Goal: Information Seeking & Learning: Find specific fact

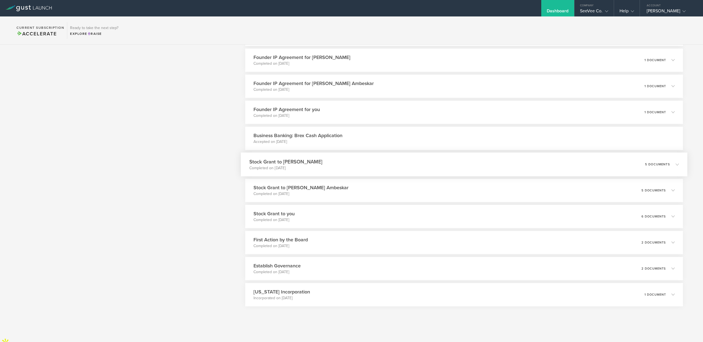
scroll to position [1364, 0]
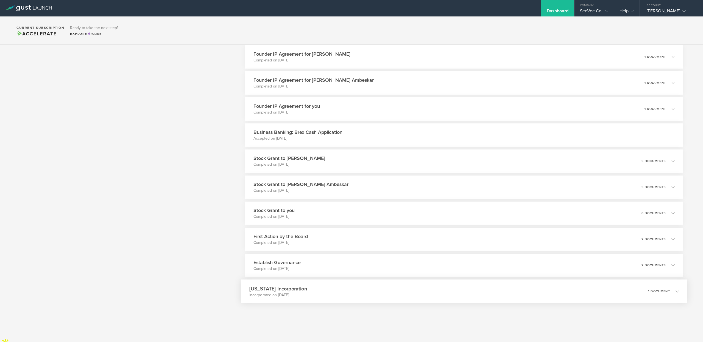
click at [273, 293] on p "Incorporated on [DATE]" at bounding box center [278, 294] width 58 height 5
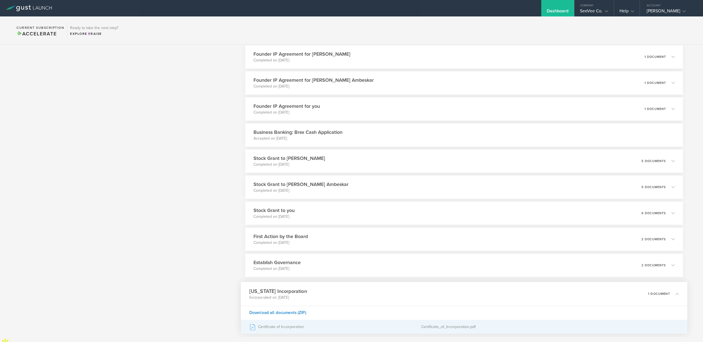
click at [266, 325] on div "Certificate of Incorporation" at bounding box center [335, 327] width 172 height 14
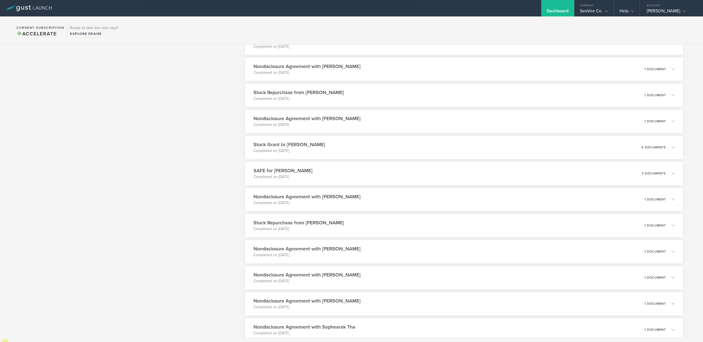
scroll to position [292, 0]
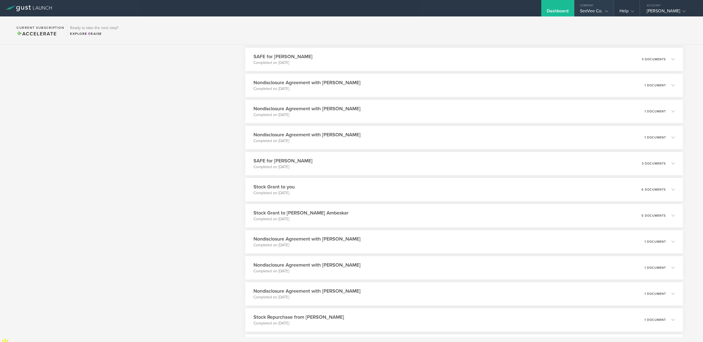
click at [590, 12] on div "SeeVee Co." at bounding box center [594, 12] width 28 height 8
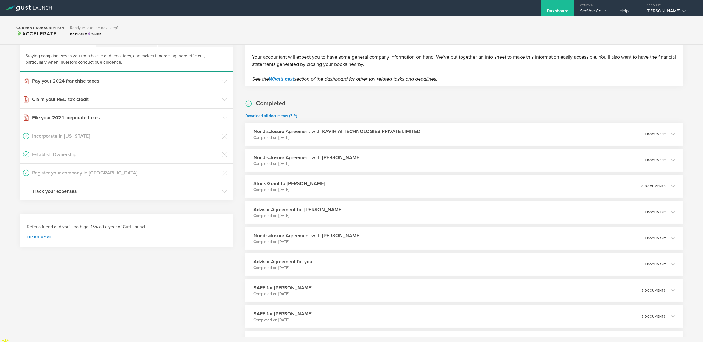
scroll to position [0, 0]
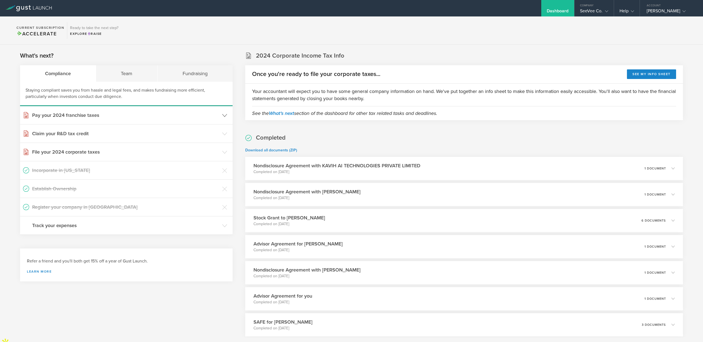
click at [106, 116] on h3 "Pay your 2024 franchise taxes" at bounding box center [125, 115] width 187 height 7
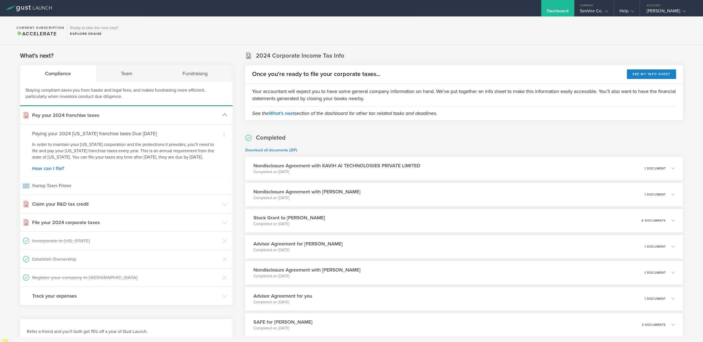
click at [106, 116] on h3 "Pay your 2024 franchise taxes" at bounding box center [125, 115] width 187 height 7
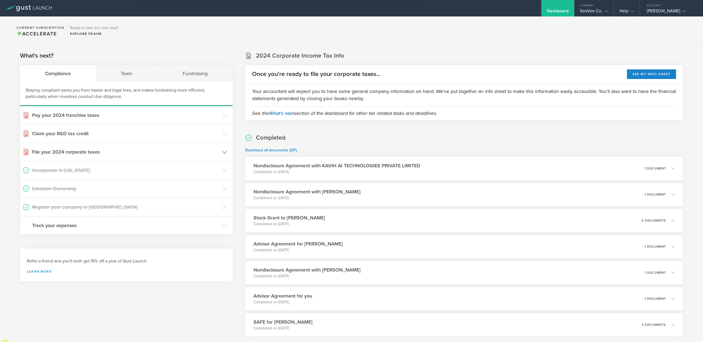
click at [115, 157] on header "File your 2024 corporate taxes" at bounding box center [126, 152] width 213 height 18
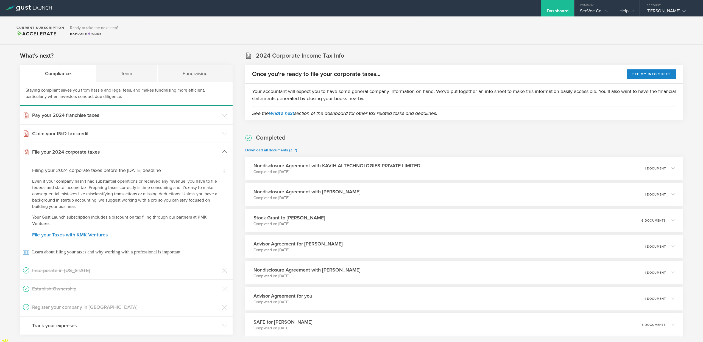
click at [125, 153] on h3 "File your 2024 corporate taxes" at bounding box center [125, 152] width 187 height 7
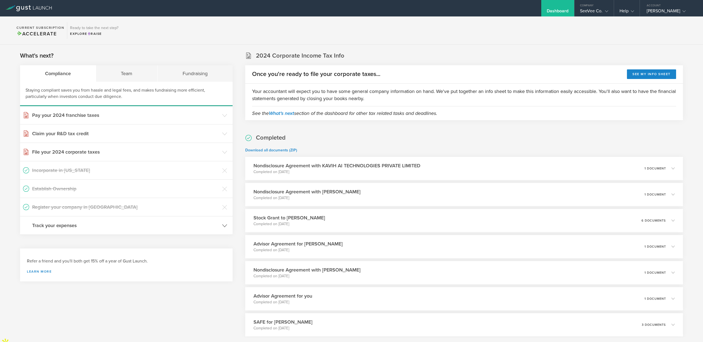
click at [66, 224] on h3 "Track your expenses" at bounding box center [125, 225] width 187 height 7
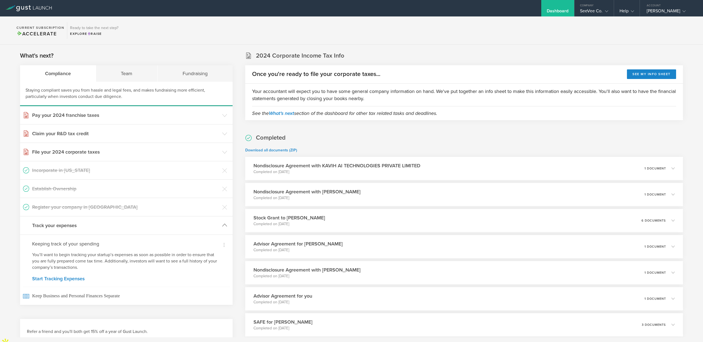
click at [66, 224] on h3 "Track your expenses" at bounding box center [125, 225] width 187 height 7
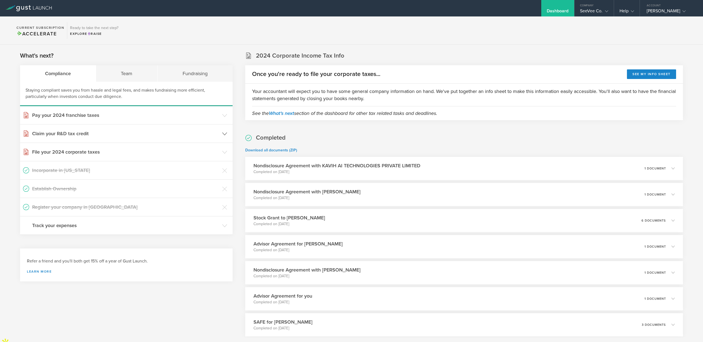
click at [79, 133] on h3 "Claim your R&D tax credit" at bounding box center [125, 133] width 187 height 7
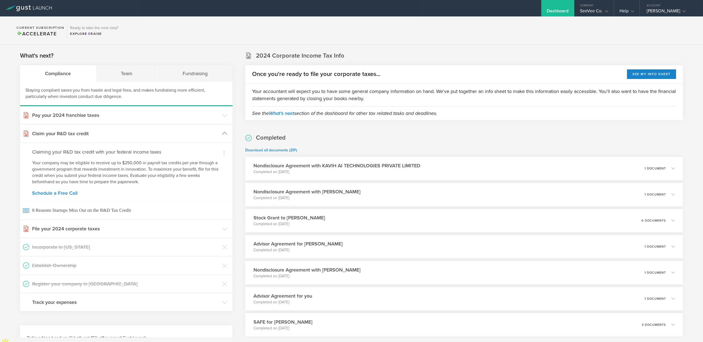
click at [80, 133] on h3 "Claim your R&D tax credit" at bounding box center [125, 133] width 187 height 7
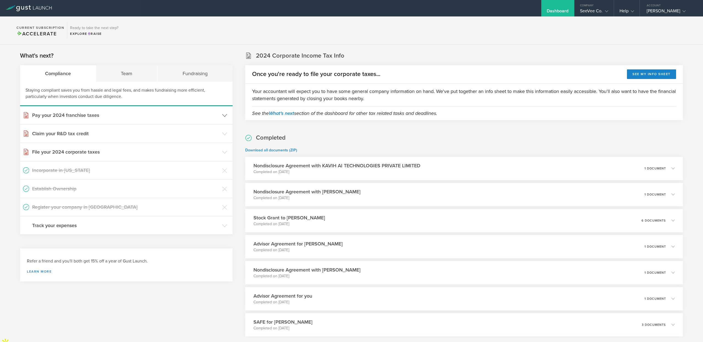
click at [85, 115] on h3 "Pay your 2024 franchise taxes" at bounding box center [125, 115] width 187 height 7
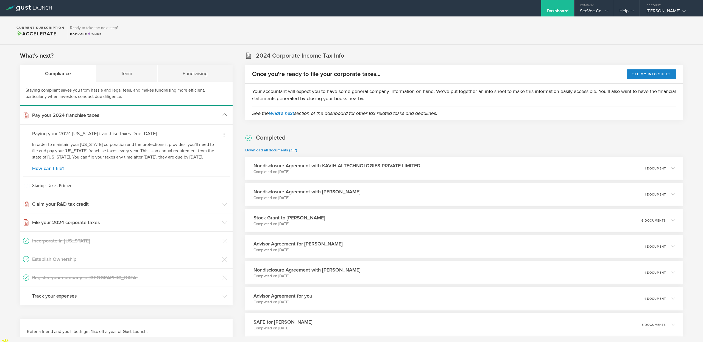
click at [85, 115] on h3 "Pay your 2024 franchise taxes" at bounding box center [125, 115] width 187 height 7
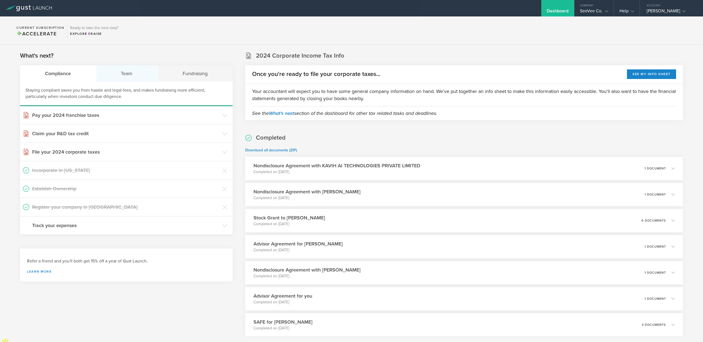
click at [119, 74] on div "Team" at bounding box center [127, 73] width 62 height 16
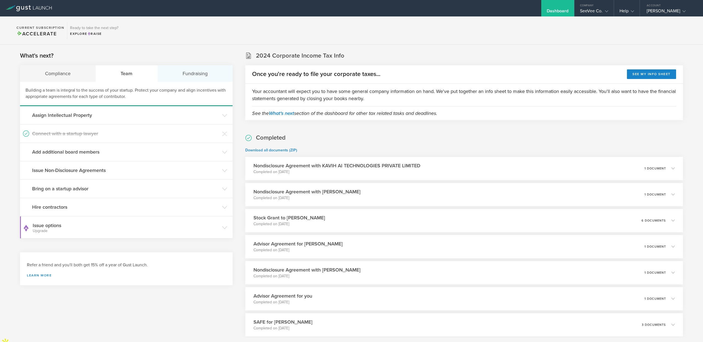
click at [181, 71] on div "Fundraising" at bounding box center [195, 73] width 75 height 16
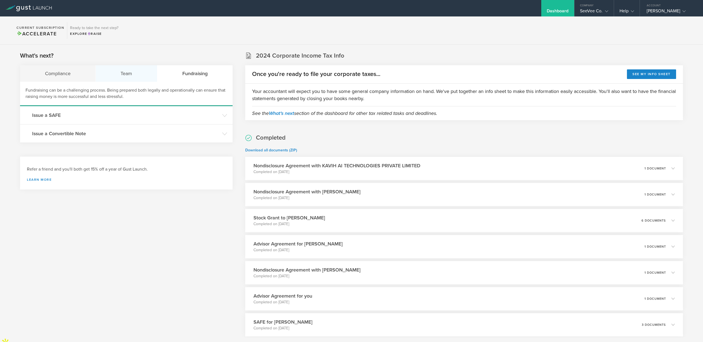
click at [128, 75] on div "Team" at bounding box center [127, 73] width 62 height 16
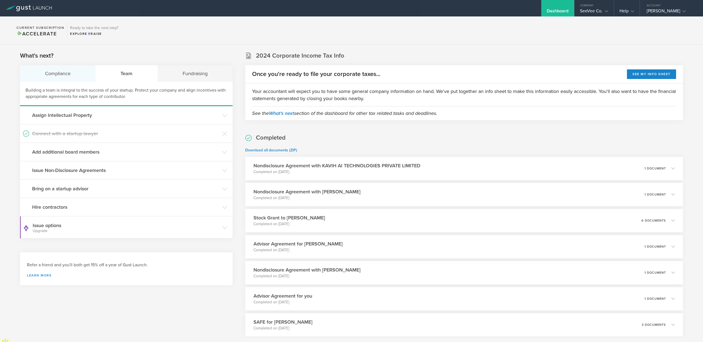
click at [49, 72] on div "Compliance" at bounding box center [58, 73] width 76 height 16
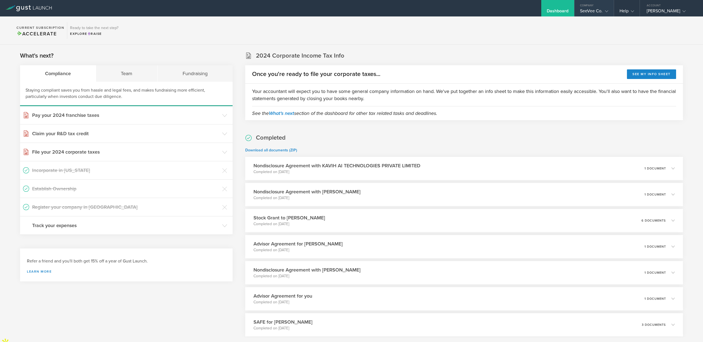
click at [606, 9] on gust-icon at bounding box center [605, 10] width 5 height 5
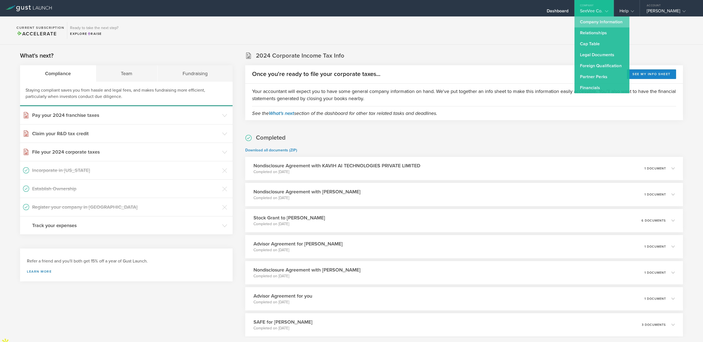
click at [601, 23] on link "Company Information" at bounding box center [601, 21] width 55 height 11
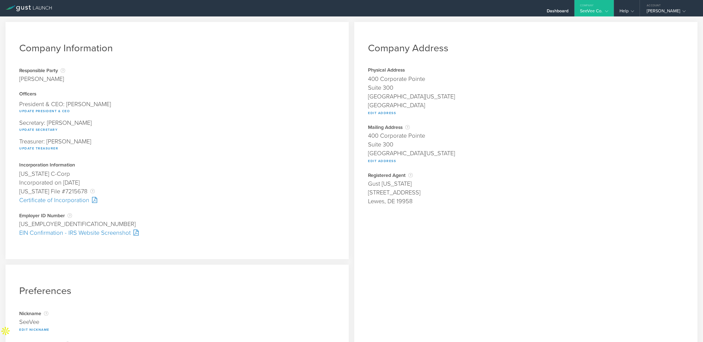
click at [35, 224] on div "[US_EMPLOYER_IDENTIFICATION_NUMBER]" at bounding box center [177, 224] width 316 height 9
copy div "[US_EMPLOYER_IDENTIFICATION_NUMBER] Pending"
